Goal: Task Accomplishment & Management: Use online tool/utility

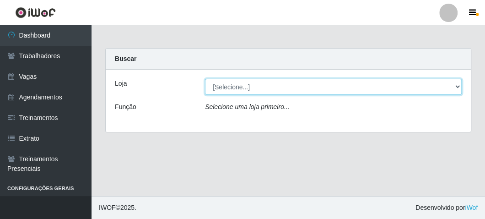
click at [222, 90] on select "[Selecione...] FrigoMaster" at bounding box center [333, 87] width 257 height 16
select select "392"
click at [205, 79] on select "[Selecione...] FrigoMaster" at bounding box center [333, 87] width 257 height 16
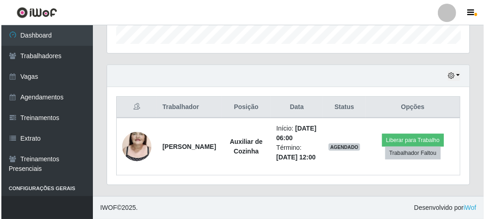
scroll to position [300, 0]
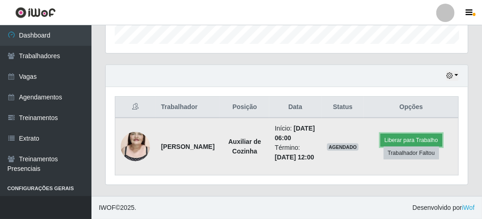
click at [397, 134] on button "Liberar para Trabalho" at bounding box center [412, 140] width 62 height 13
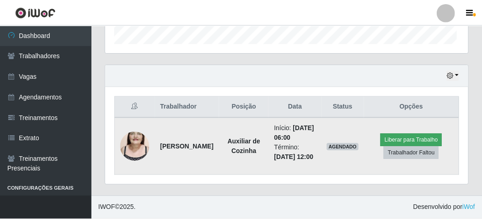
scroll to position [189, 358]
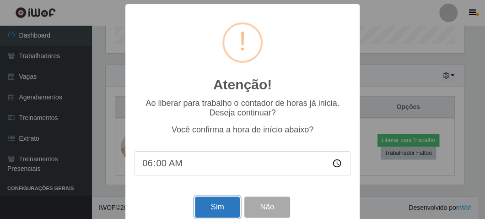
click at [209, 209] on button "Sim" at bounding box center [217, 206] width 44 height 21
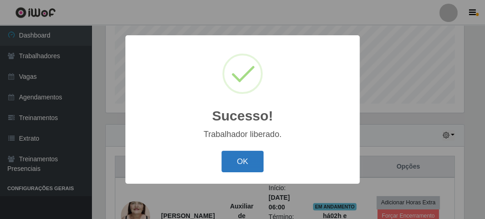
click at [244, 155] on button "OK" at bounding box center [242, 160] width 43 height 21
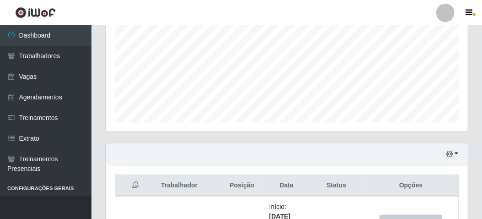
scroll to position [209, 0]
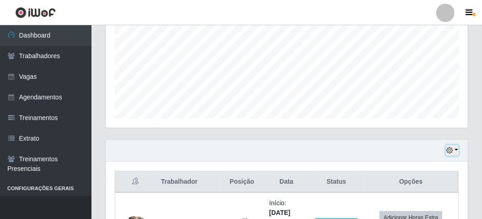
click at [448, 147] on icon "button" at bounding box center [449, 150] width 6 height 6
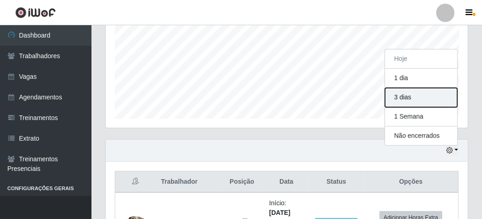
click at [409, 92] on button "3 dias" at bounding box center [421, 97] width 72 height 19
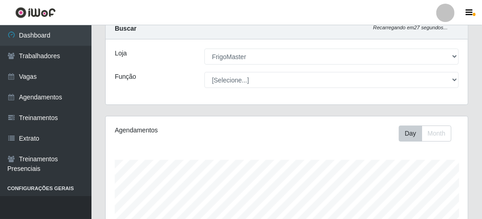
scroll to position [0, 0]
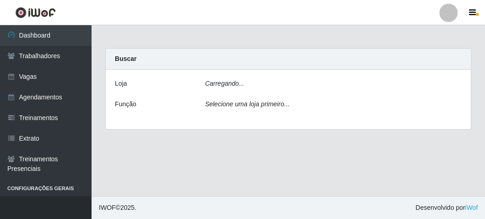
click at [218, 84] on icon "Carregando..." at bounding box center [224, 83] width 39 height 7
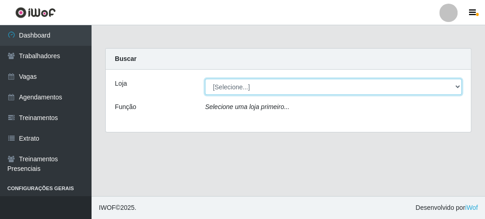
click at [224, 87] on select "[Selecione...] FrigoMaster" at bounding box center [333, 87] width 257 height 16
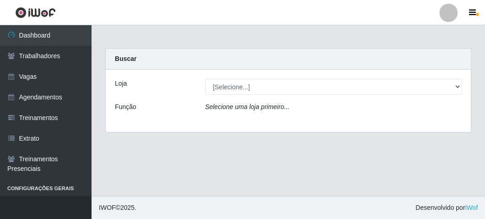
click at [224, 120] on div "Loja [Selecione...] FrigoMaster Função Selecione uma loja primeiro..." at bounding box center [288, 101] width 365 height 62
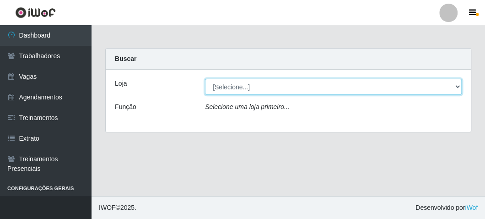
click at [230, 88] on select "[Selecione...] FrigoMaster" at bounding box center [333, 87] width 257 height 16
select select "392"
click at [205, 79] on select "[Selecione...] FrigoMaster" at bounding box center [333, 87] width 257 height 16
